Goal: Transaction & Acquisition: Obtain resource

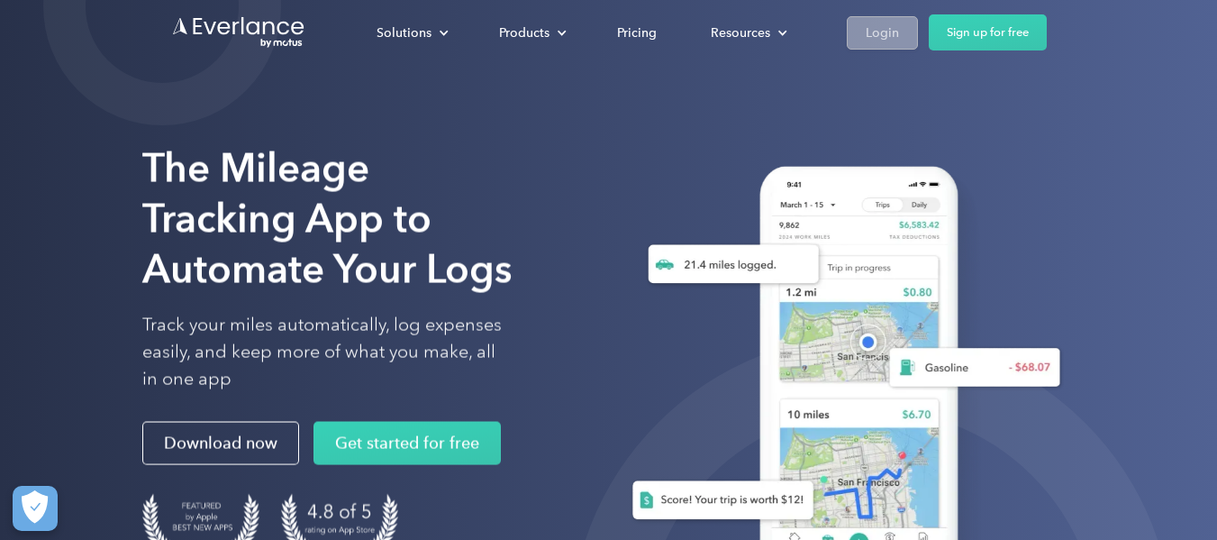
click at [885, 40] on div "Login" at bounding box center [882, 33] width 33 height 23
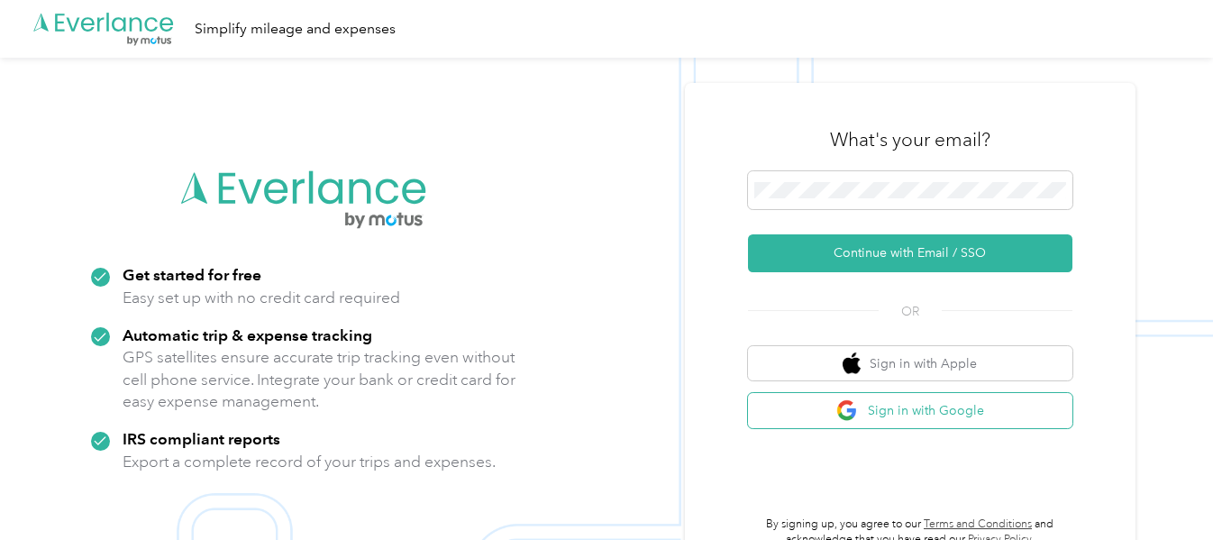
click at [950, 404] on button "Sign in with Google" at bounding box center [910, 410] width 324 height 35
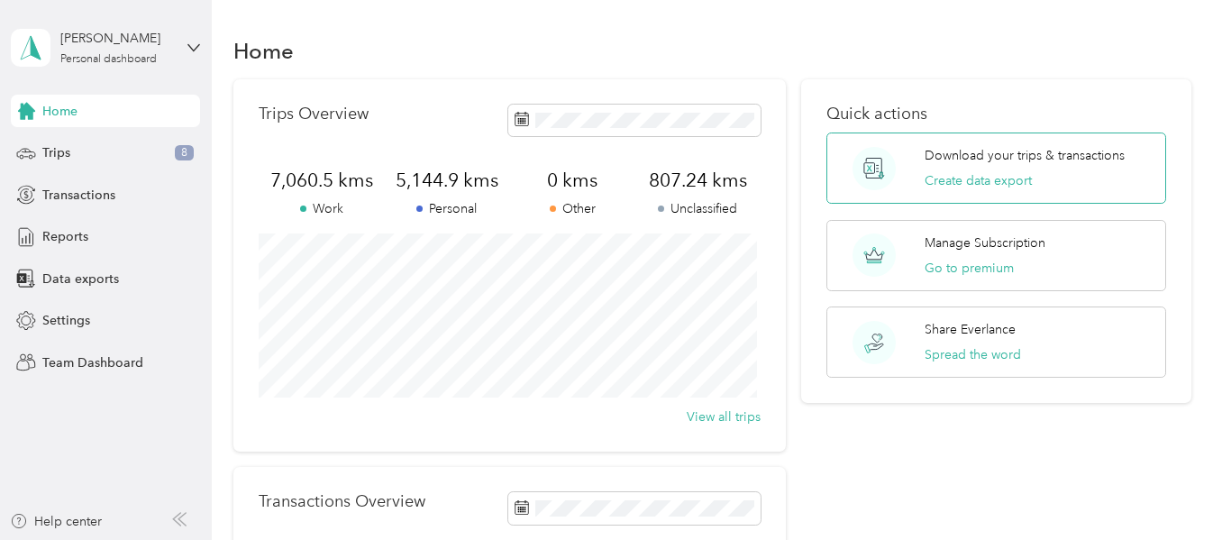
click at [973, 162] on p "Download your trips & transactions" at bounding box center [1024, 155] width 200 height 19
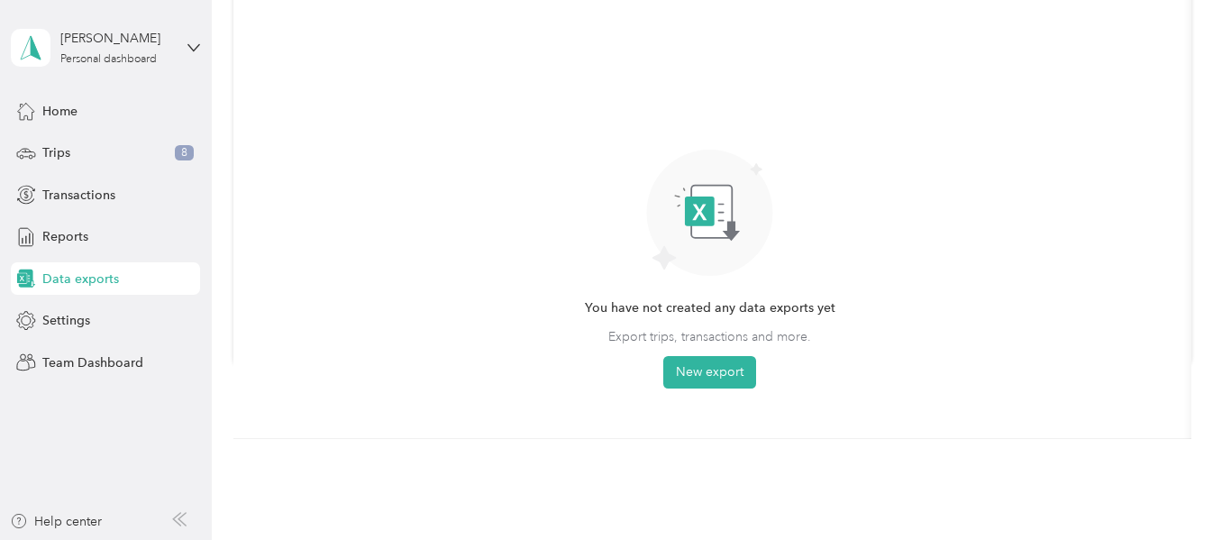
scroll to position [177, 0]
click at [698, 370] on button "New export" at bounding box center [709, 373] width 93 height 32
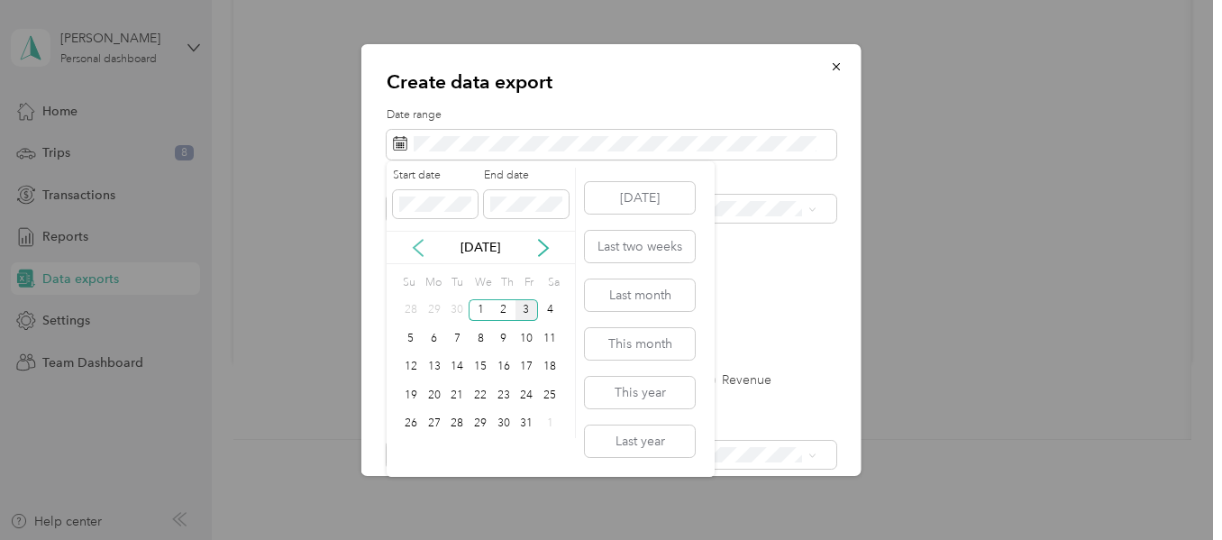
click at [415, 244] on icon at bounding box center [417, 248] width 9 height 16
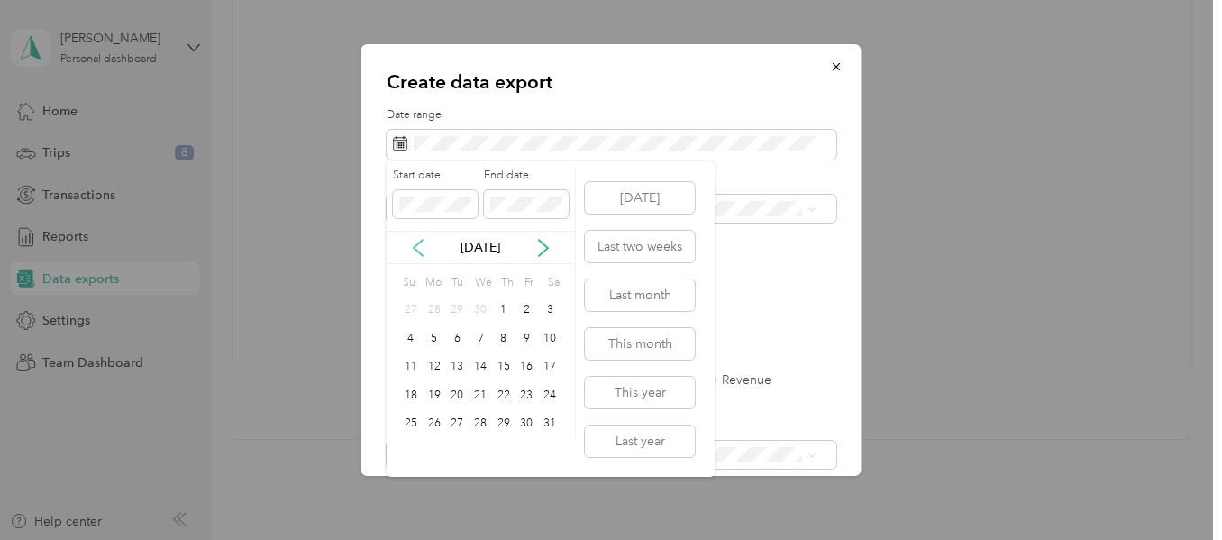
click at [415, 244] on icon at bounding box center [417, 248] width 9 height 16
click at [481, 312] on div "1" at bounding box center [479, 310] width 23 height 23
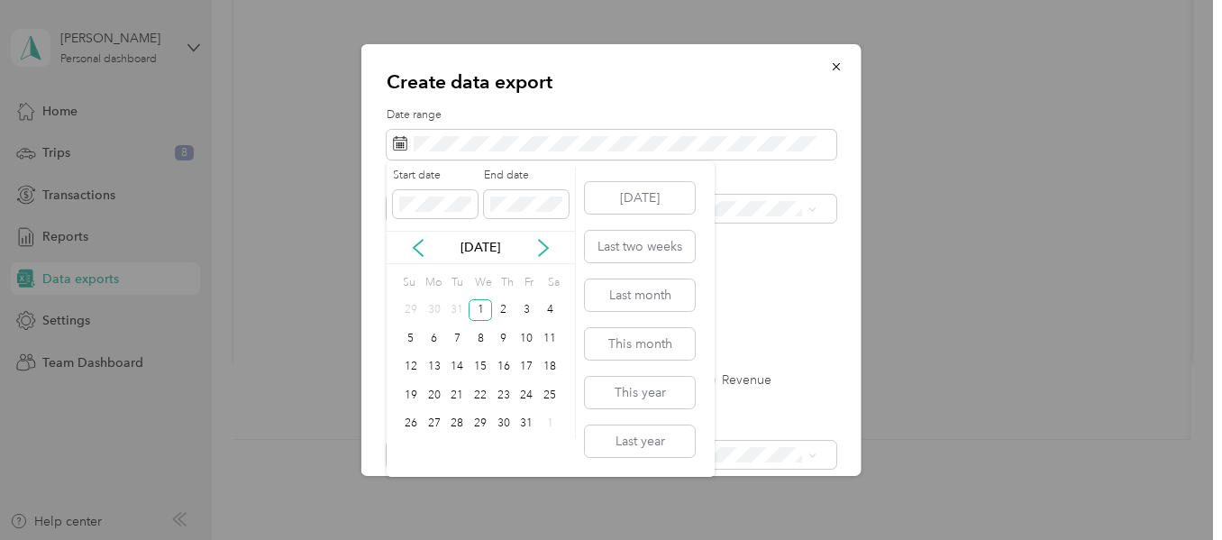
click at [459, 226] on div "Start date End date" at bounding box center [480, 199] width 188 height 63
click at [541, 245] on icon at bounding box center [543, 248] width 18 height 18
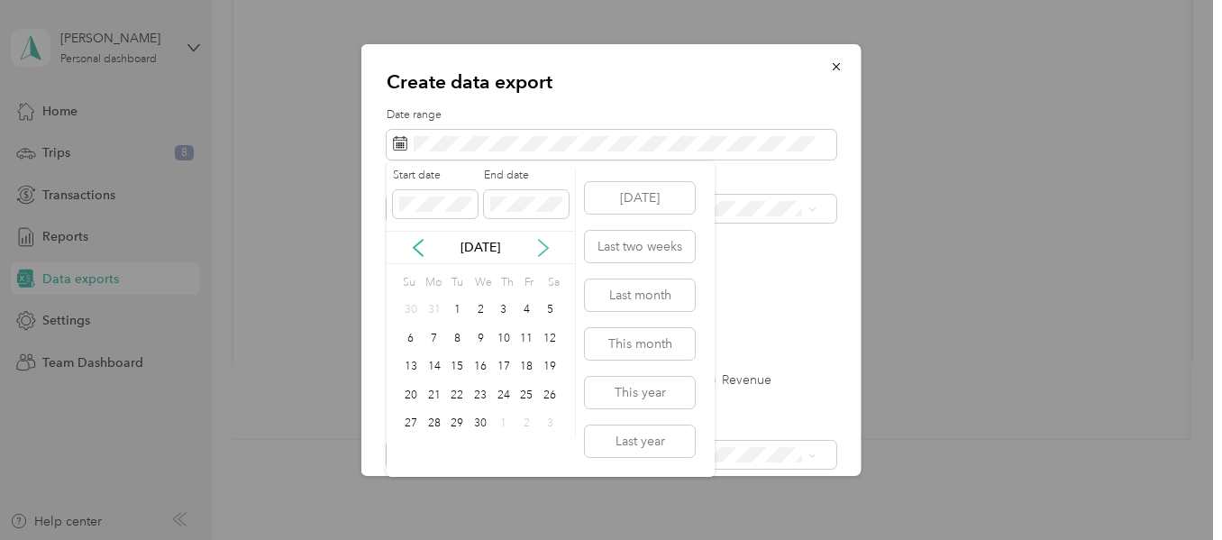
click at [541, 245] on icon at bounding box center [543, 248] width 18 height 18
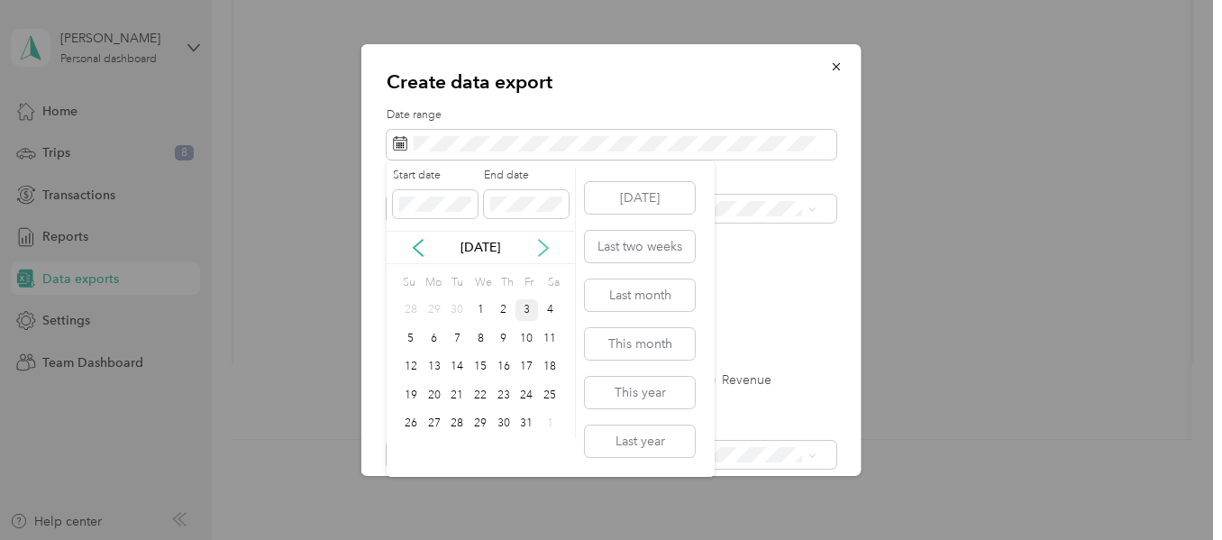
click at [541, 245] on icon at bounding box center [543, 248] width 18 height 18
click at [413, 250] on icon at bounding box center [418, 248] width 18 height 18
click at [528, 309] on div "3" at bounding box center [526, 310] width 23 height 23
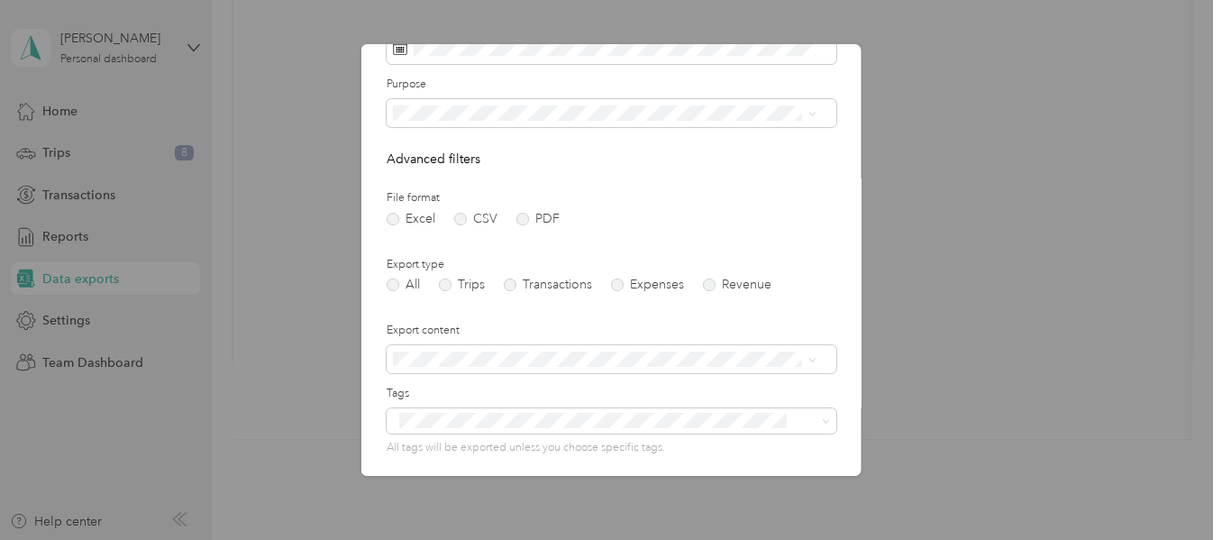
scroll to position [96, 0]
click at [446, 284] on label "Trips" at bounding box center [462, 283] width 46 height 13
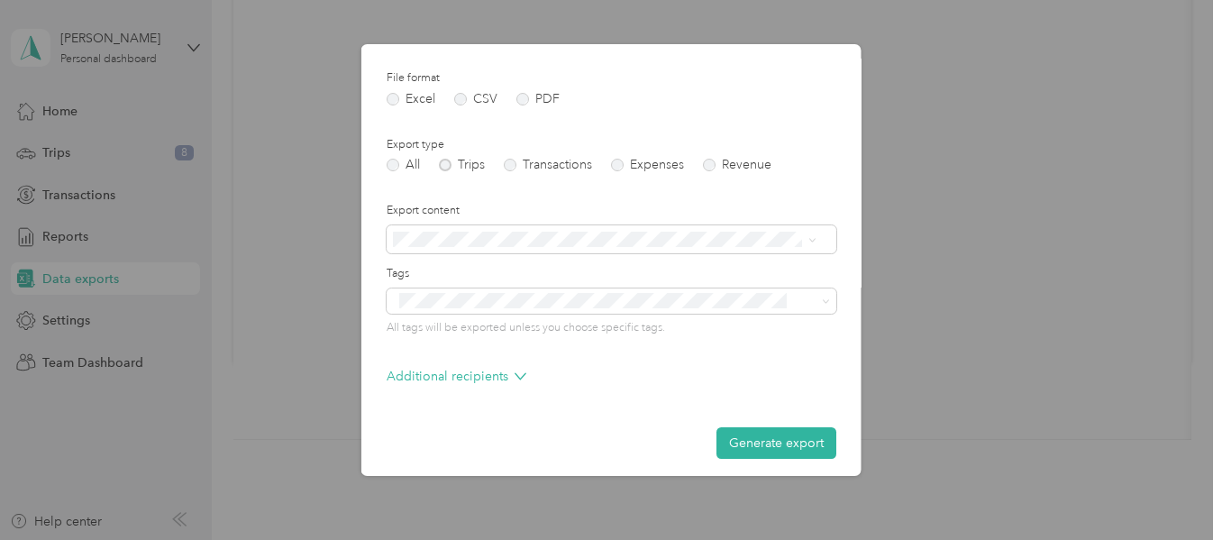
scroll to position [223, 0]
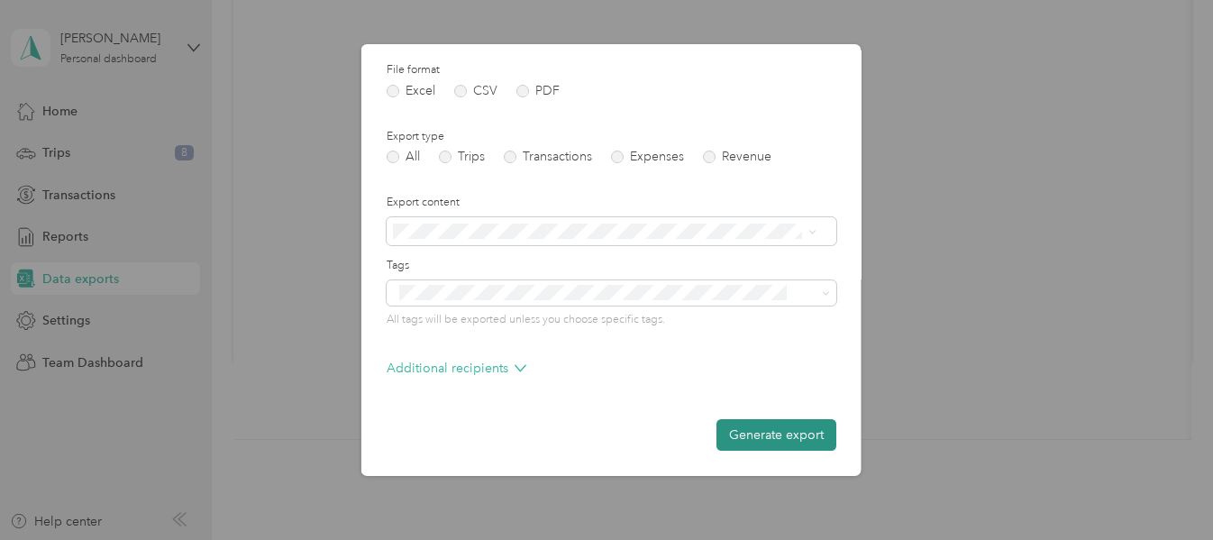
click at [771, 438] on button "Generate export" at bounding box center [776, 435] width 120 height 32
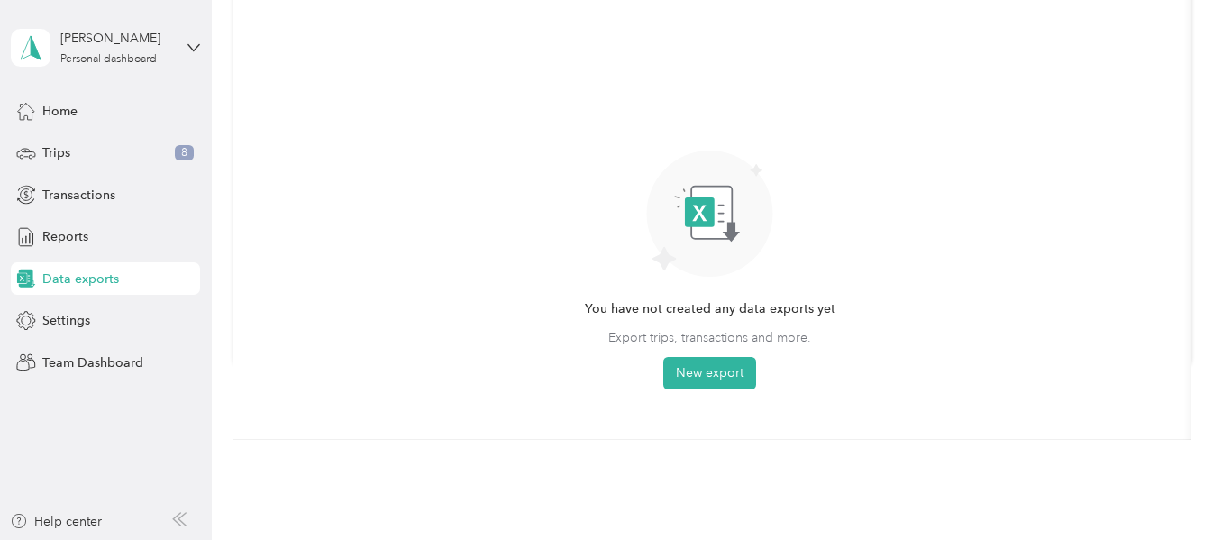
scroll to position [0, 0]
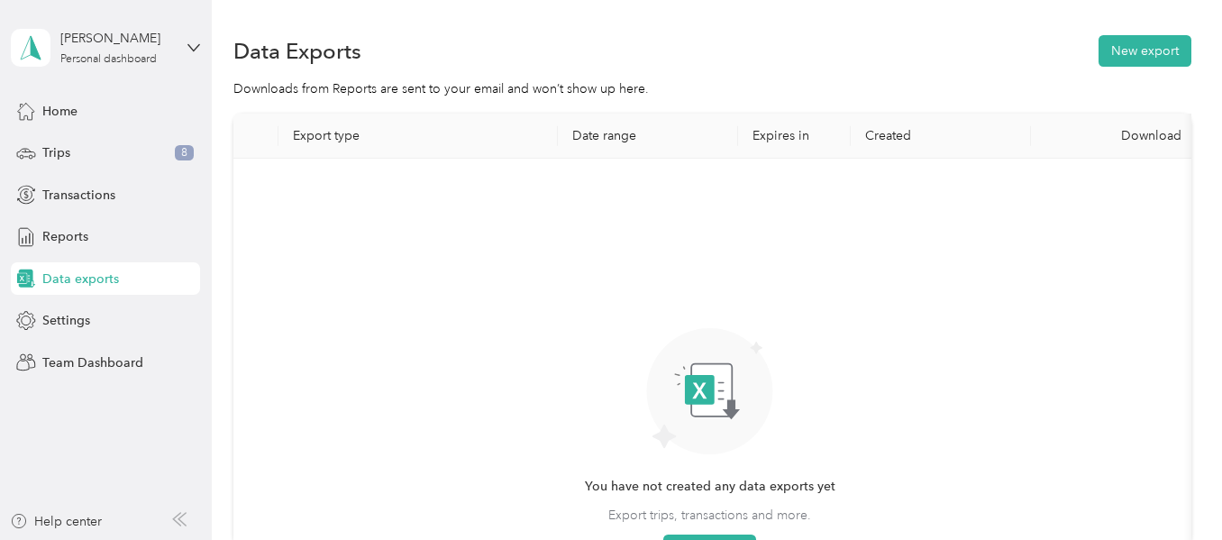
click at [184, 44] on div "[PERSON_NAME] Personal dashboard" at bounding box center [105, 47] width 189 height 63
click at [145, 147] on div "Log out" at bounding box center [201, 148] width 354 height 32
